Goal: Information Seeking & Learning: Learn about a topic

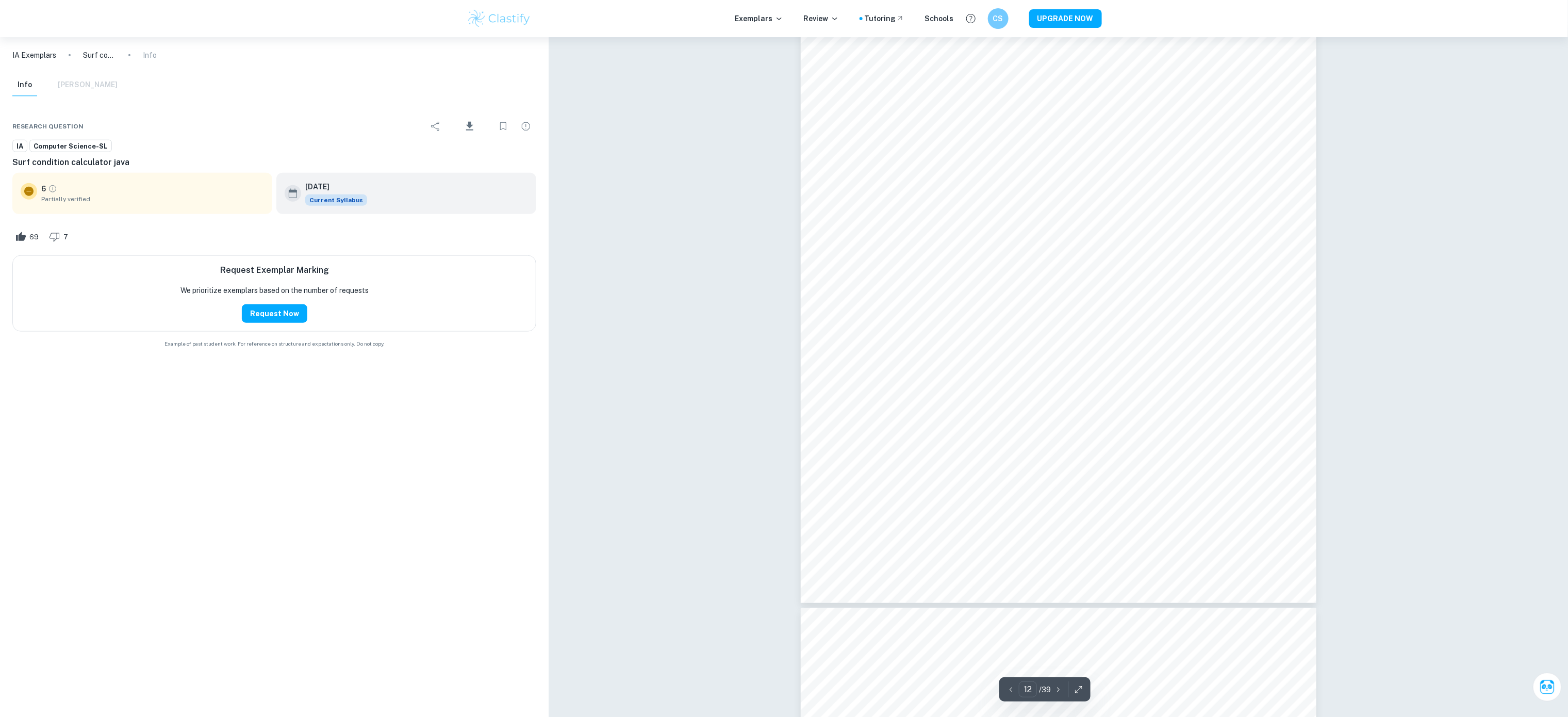
scroll to position [8501, 0]
